Goal: Transaction & Acquisition: Purchase product/service

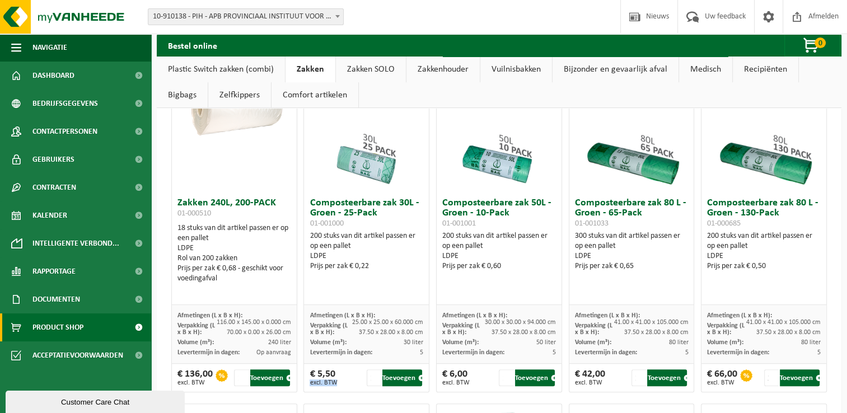
click at [315, 375] on div "€ 5,50 excl. BTW" at bounding box center [323, 378] width 27 height 17
click at [313, 375] on div "€ 5,50 excl. BTW" at bounding box center [323, 378] width 27 height 17
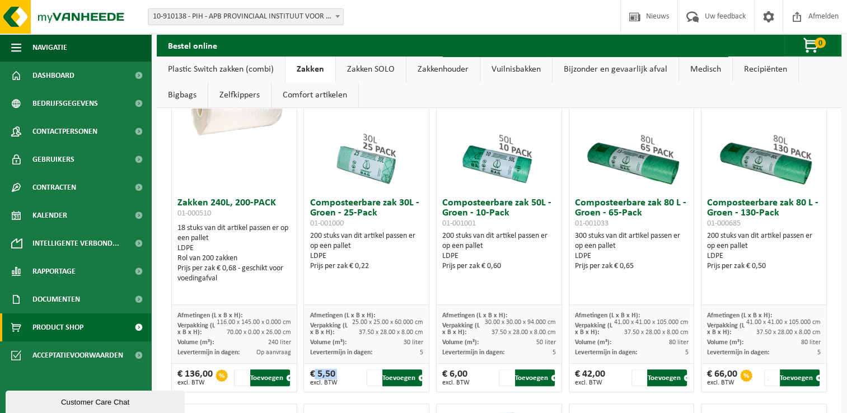
click at [311, 373] on div "€ 5,50 excl. BTW" at bounding box center [323, 378] width 27 height 17
click at [306, 372] on div "€ 5,50 excl. BTW 1 Toevoegen" at bounding box center [366, 378] width 125 height 28
click at [310, 372] on div "€ 5,50 excl. BTW" at bounding box center [323, 378] width 27 height 17
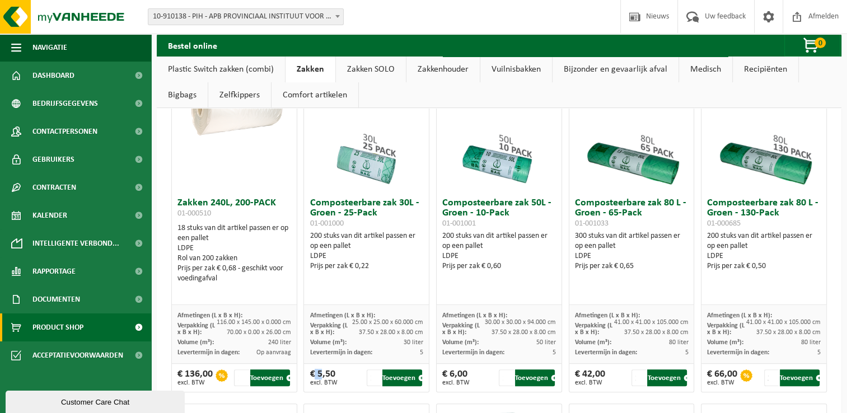
click at [307, 372] on div "€ 5,50 excl. BTW 1 Toevoegen" at bounding box center [366, 378] width 125 height 28
click at [307, 370] on div "€ 5,50 excl. BTW 1 Toevoegen" at bounding box center [366, 378] width 125 height 28
click at [304, 373] on div "€ 5,50 excl. BTW 1 Toevoegen" at bounding box center [366, 378] width 125 height 28
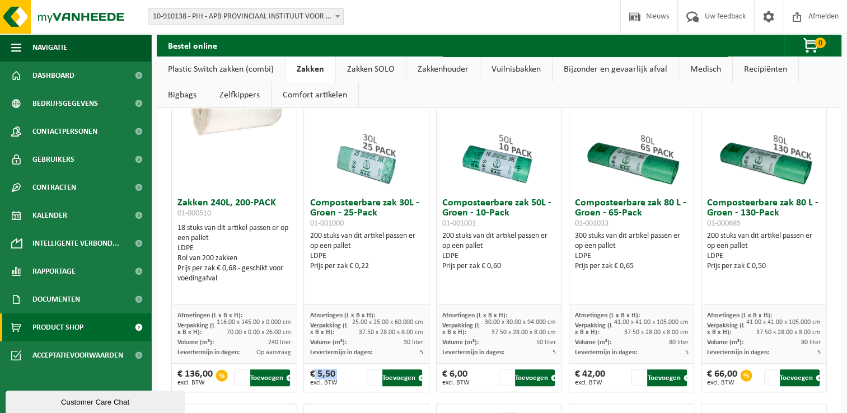
drag, startPoint x: 302, startPoint y: 373, endPoint x: 300, endPoint y: 384, distance: 11.4
click at [304, 389] on div "€ 5,50 excl. BTW 1 Toevoegen" at bounding box center [366, 378] width 125 height 28
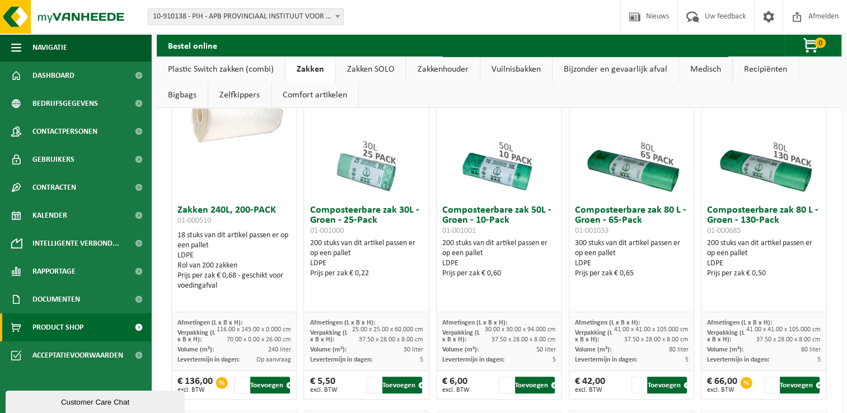
scroll to position [416, 0]
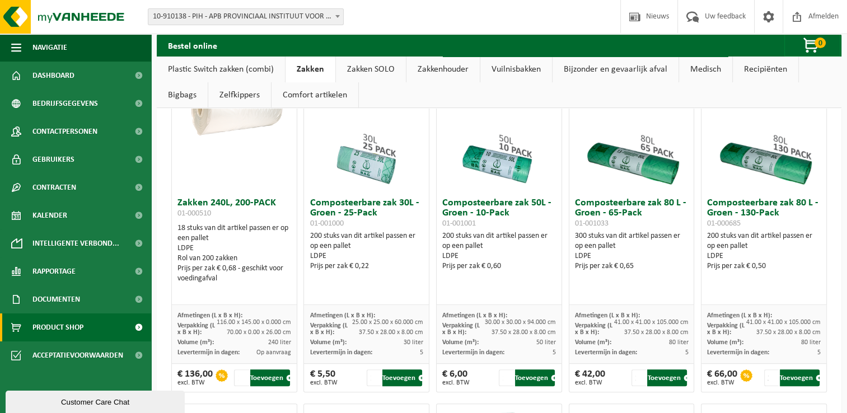
click at [199, 248] on div "LDPE" at bounding box center [235, 249] width 114 height 10
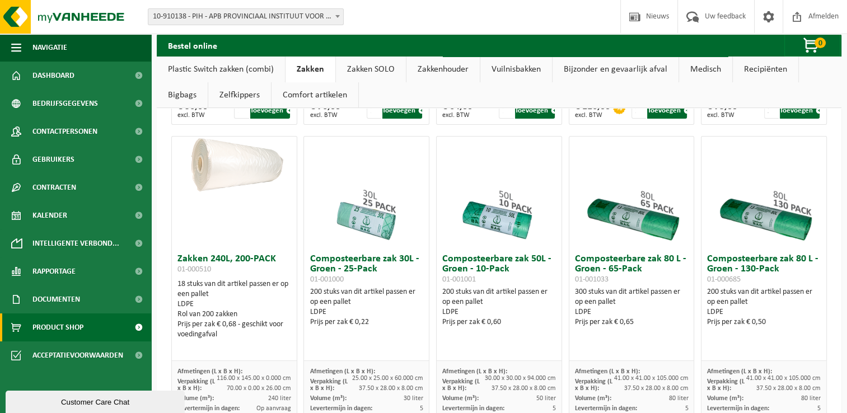
click at [219, 287] on div "18 stuks van dit artikel passen er op een pallet LDPE Rol van 200 zakken Prijs …" at bounding box center [235, 309] width 114 height 60
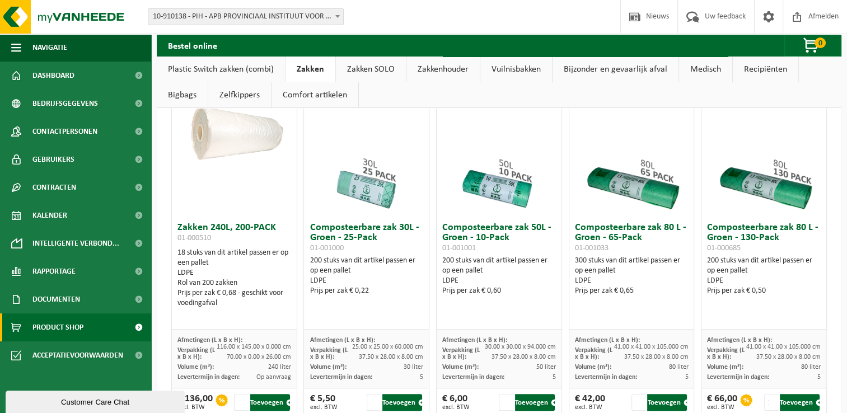
scroll to position [416, 0]
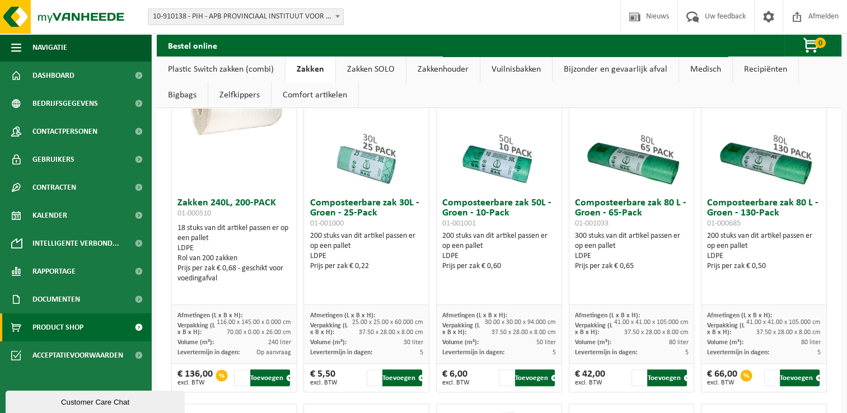
click at [410, 129] on img at bounding box center [367, 137] width 112 height 112
click at [365, 213] on h3 "Composteerbare zak 30L - Groen - 25-Pack 01-001000" at bounding box center [367, 213] width 114 height 30
drag, startPoint x: 365, startPoint y: 213, endPoint x: 351, endPoint y: 212, distance: 14.0
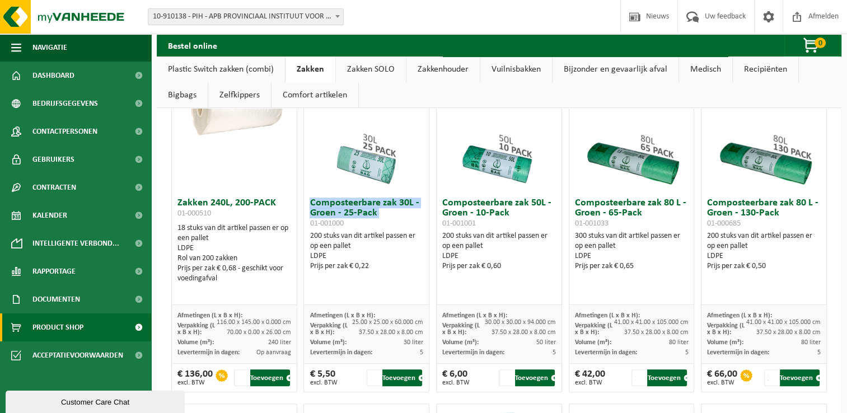
click at [351, 212] on h3 "Composteerbare zak 30L - Groen - 25-Pack 01-001000" at bounding box center [367, 213] width 114 height 30
click at [351, 211] on h3 "Composteerbare zak 30L - Groen - 25-Pack 01-001000" at bounding box center [367, 213] width 114 height 30
click at [352, 212] on h3 "Composteerbare zak 30L - Groen - 25-Pack 01-001000" at bounding box center [367, 213] width 114 height 30
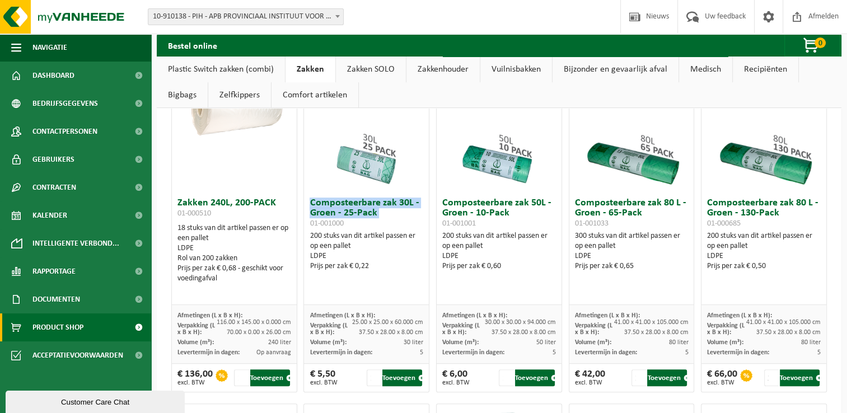
click at [352, 212] on h3 "Composteerbare zak 30L - Groen - 25-Pack 01-001000" at bounding box center [367, 213] width 114 height 30
click at [352, 213] on h3 "Composteerbare zak 30L - Groen - 25-Pack 01-001000" at bounding box center [367, 213] width 114 height 30
click at [355, 209] on h3 "Composteerbare zak 30L - Groen - 25-Pack 01-001000" at bounding box center [367, 213] width 114 height 30
click at [350, 211] on h3 "Composteerbare zak 30L - Groen - 25-Pack 01-001000" at bounding box center [367, 213] width 114 height 30
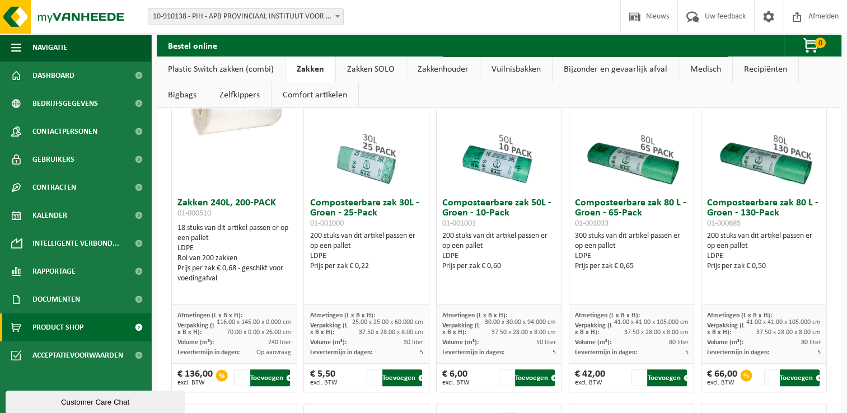
click at [352, 213] on h3 "Composteerbare zak 30L - Groen - 25-Pack 01-001000" at bounding box center [367, 213] width 114 height 30
click at [351, 221] on h3 "Composteerbare zak 30L - Groen - 25-Pack 01-001000" at bounding box center [367, 213] width 114 height 30
click at [238, 226] on div "18 stuks van dit artikel passen er op een pallet LDPE Rol van 200 zakken Prijs …" at bounding box center [235, 253] width 114 height 60
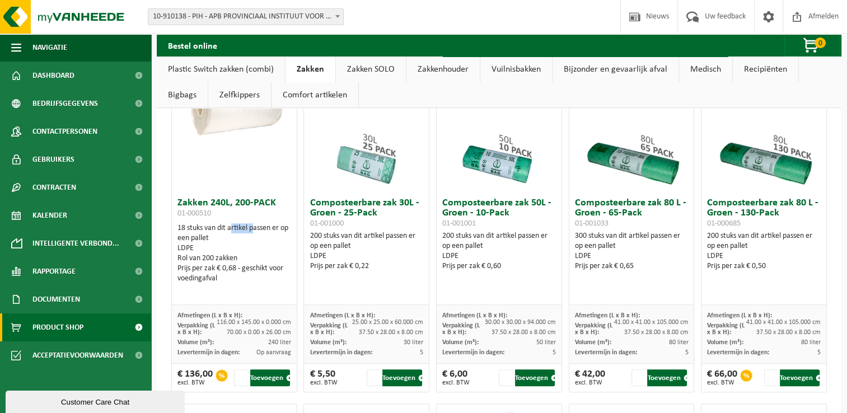
click at [238, 226] on div "18 stuks van dit artikel passen er op een pallet LDPE Rol van 200 zakken Prijs …" at bounding box center [235, 253] width 114 height 60
drag, startPoint x: 238, startPoint y: 226, endPoint x: 234, endPoint y: 244, distance: 18.5
click at [234, 244] on div "LDPE" at bounding box center [235, 249] width 114 height 10
click at [270, 353] on span "Op aanvraag" at bounding box center [273, 352] width 35 height 7
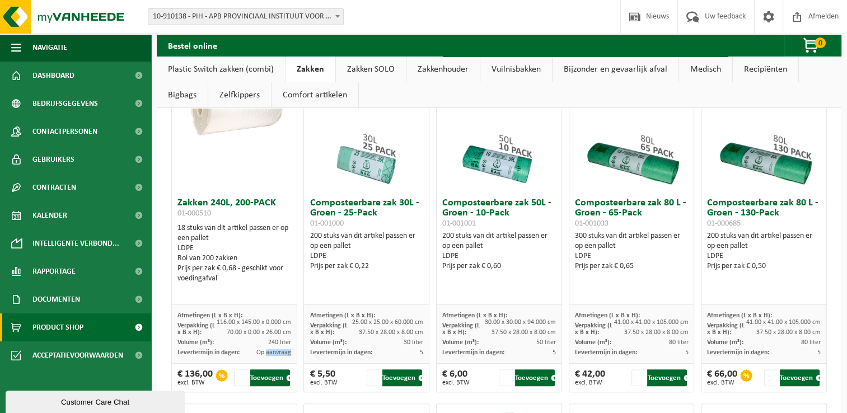
click at [270, 353] on span "Op aanvraag" at bounding box center [273, 352] width 35 height 7
drag, startPoint x: 270, startPoint y: 353, endPoint x: 248, endPoint y: 352, distance: 21.9
click at [248, 352] on div "Levertermijn in dagen: Op aanvraag" at bounding box center [235, 353] width 114 height 10
click at [211, 122] on img at bounding box center [234, 112] width 125 height 62
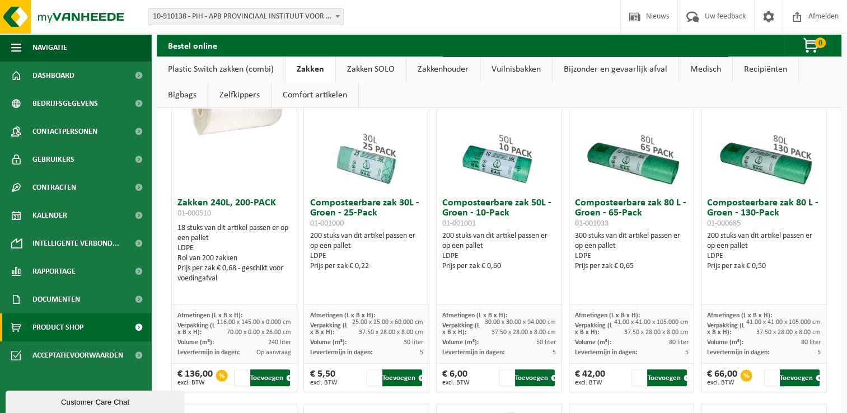
click at [254, 339] on div "Volume (m³): 240 liter" at bounding box center [235, 343] width 114 height 10
click at [433, 24] on div "Vestiging: 10-910138 - PIH - APB PROVINCIAAL INSTITUUT VOOR HYGIENE - [GEOGRAPH…" at bounding box center [423, 17] width 847 height 34
